Goal: Information Seeking & Learning: Learn about a topic

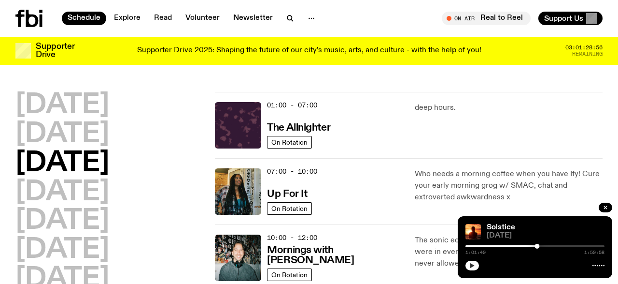
click at [473, 264] on icon "button" at bounding box center [473, 265] width 6 height 6
click at [472, 264] on icon "button" at bounding box center [472, 265] width 4 height 5
click at [564, 245] on div at bounding box center [563, 245] width 5 height 5
click at [565, 245] on div at bounding box center [563, 245] width 5 height 5
click at [471, 270] on button "button" at bounding box center [473, 265] width 14 height 10
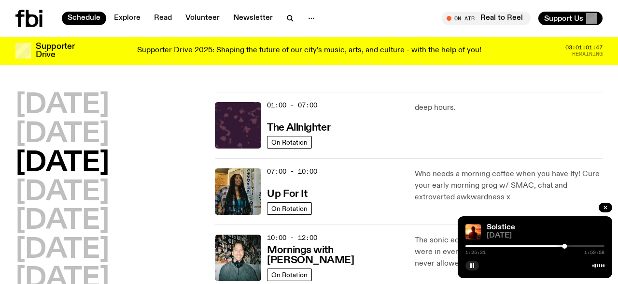
click at [473, 263] on rect "button" at bounding box center [473, 265] width 1 height 5
click at [475, 263] on button "button" at bounding box center [473, 265] width 14 height 10
click at [475, 262] on button "button" at bounding box center [473, 265] width 14 height 10
click at [475, 261] on button "button" at bounding box center [473, 265] width 14 height 10
click at [472, 267] on icon "button" at bounding box center [473, 265] width 6 height 6
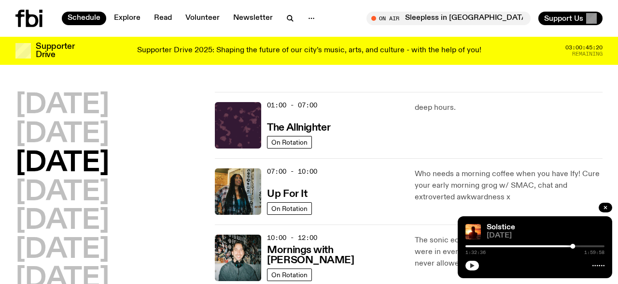
click at [476, 269] on button "button" at bounding box center [473, 265] width 14 height 10
